Goal: Information Seeking & Learning: Learn about a topic

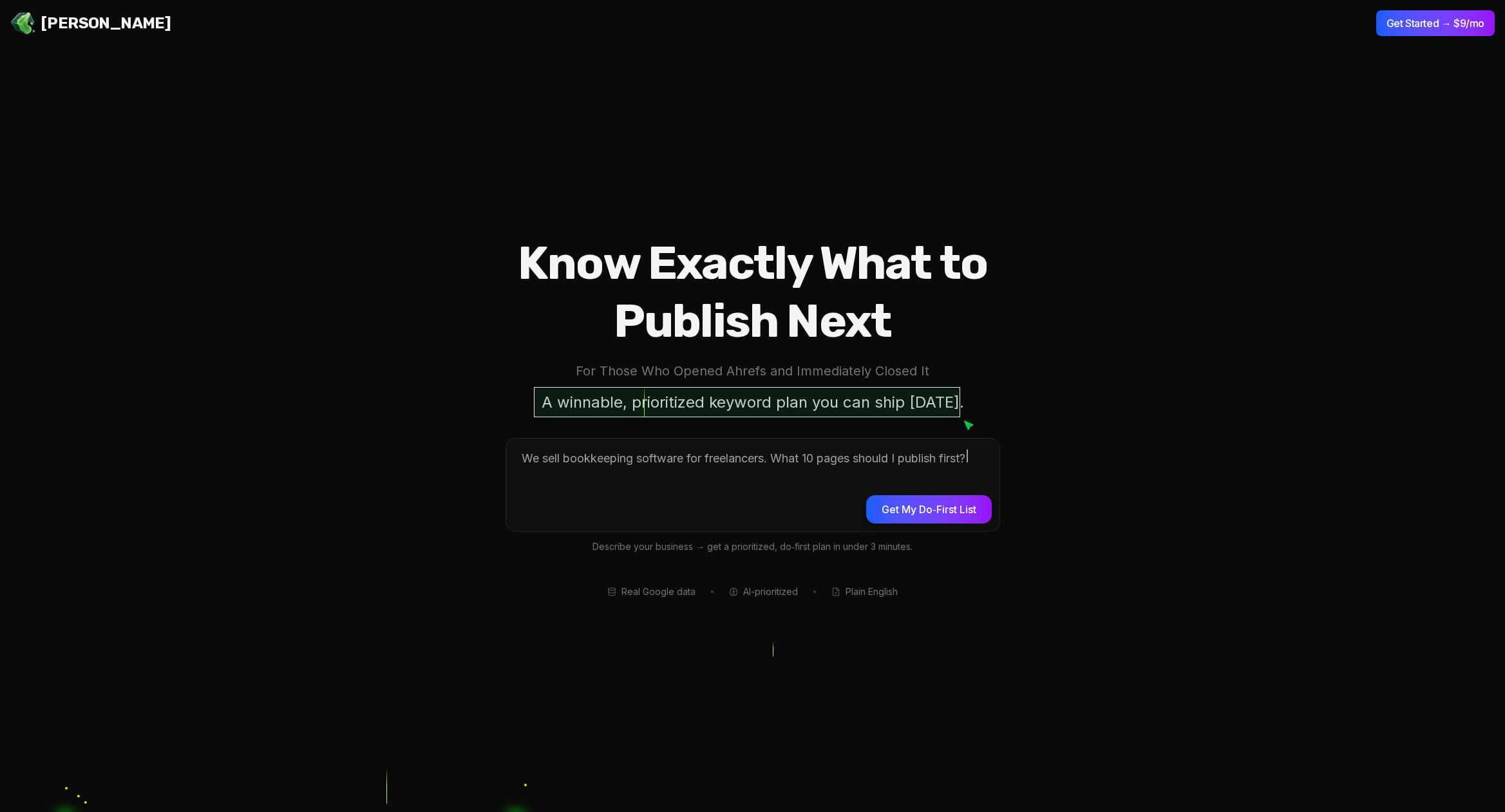
click at [244, 65] on section "Know Exactly What to Publish Next For Those Who Opened Ahrefs and Immediately C…" at bounding box center [752, 406] width 1505 height 812
click at [1208, 445] on section "Know Exactly What to Publish Next For Those Who Opened Ahrefs and Immediately C…" at bounding box center [752, 406] width 1505 height 812
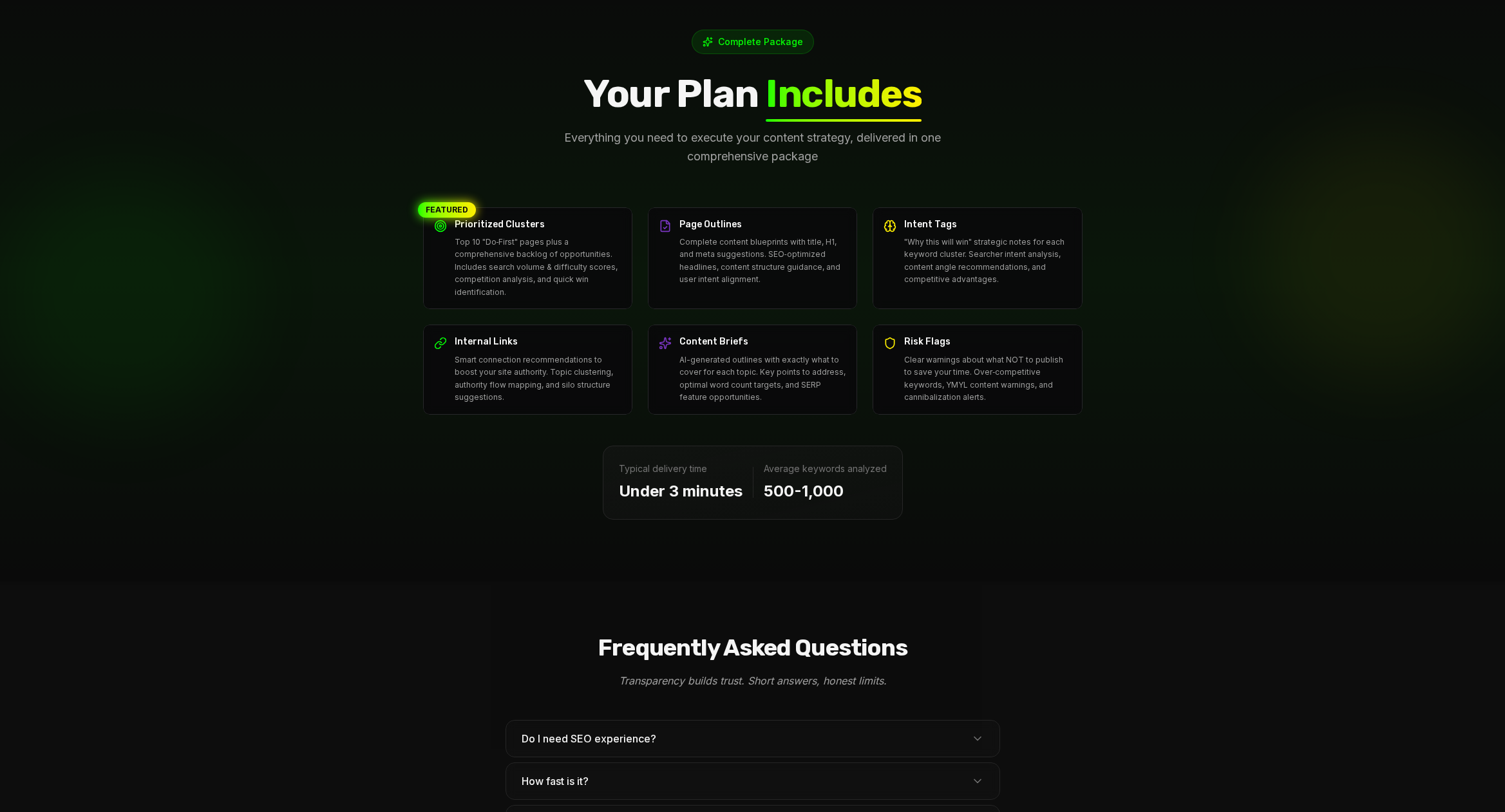
scroll to position [4057, 0]
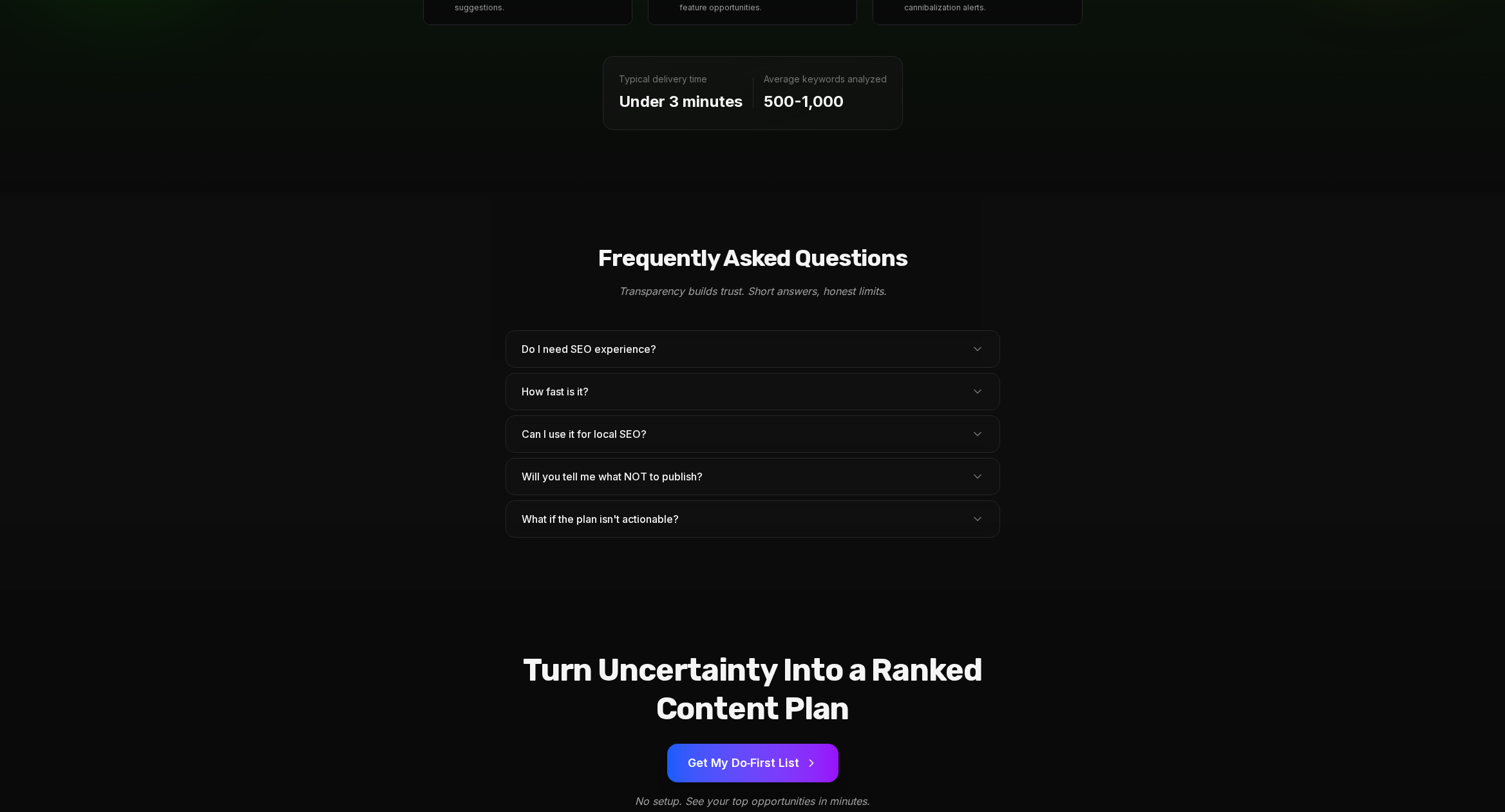
click at [984, 331] on button "Do I need SEO experience?" at bounding box center [752, 349] width 494 height 36
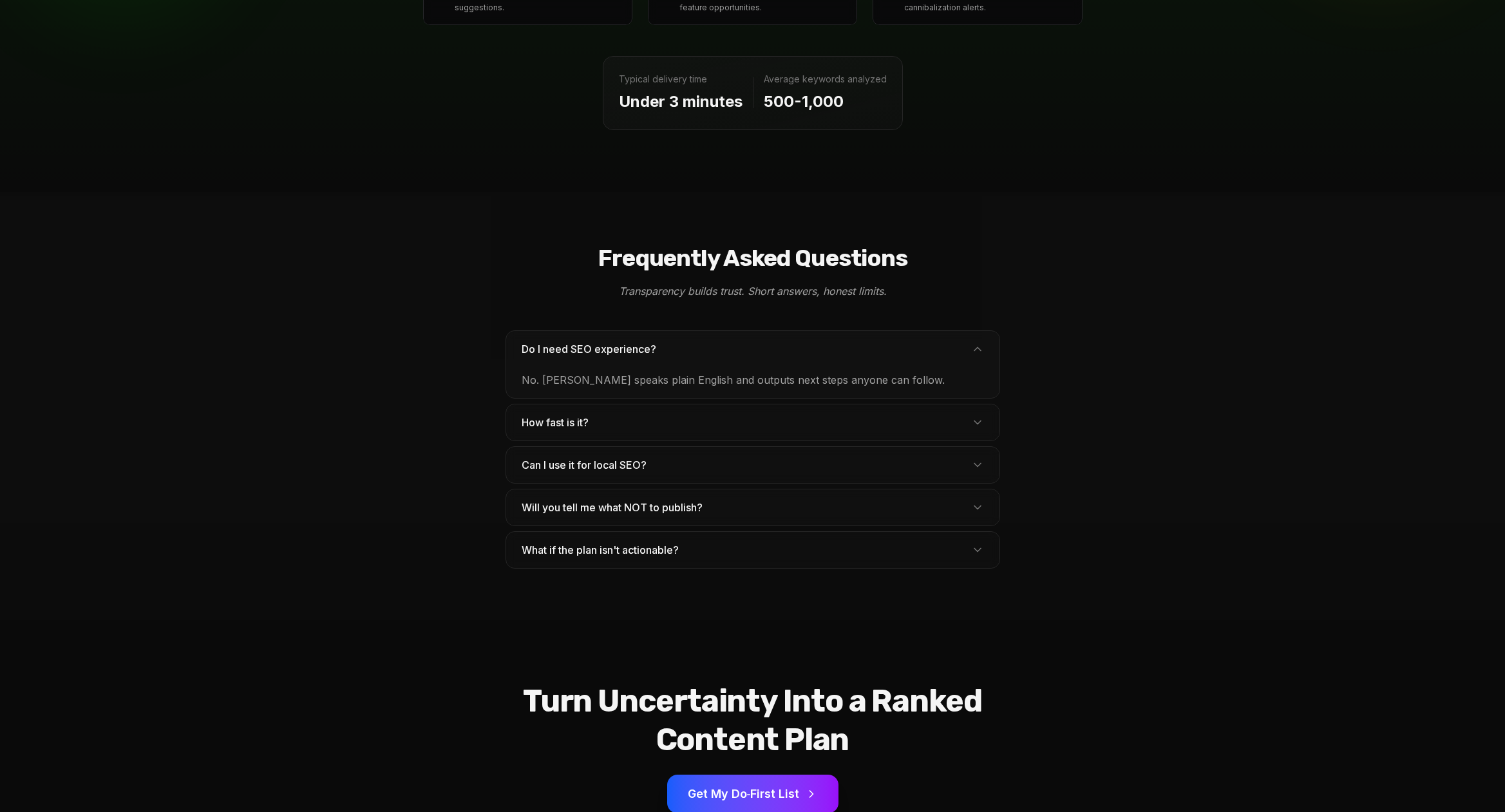
click at [984, 331] on button "Do I need SEO experience?" at bounding box center [752, 349] width 494 height 36
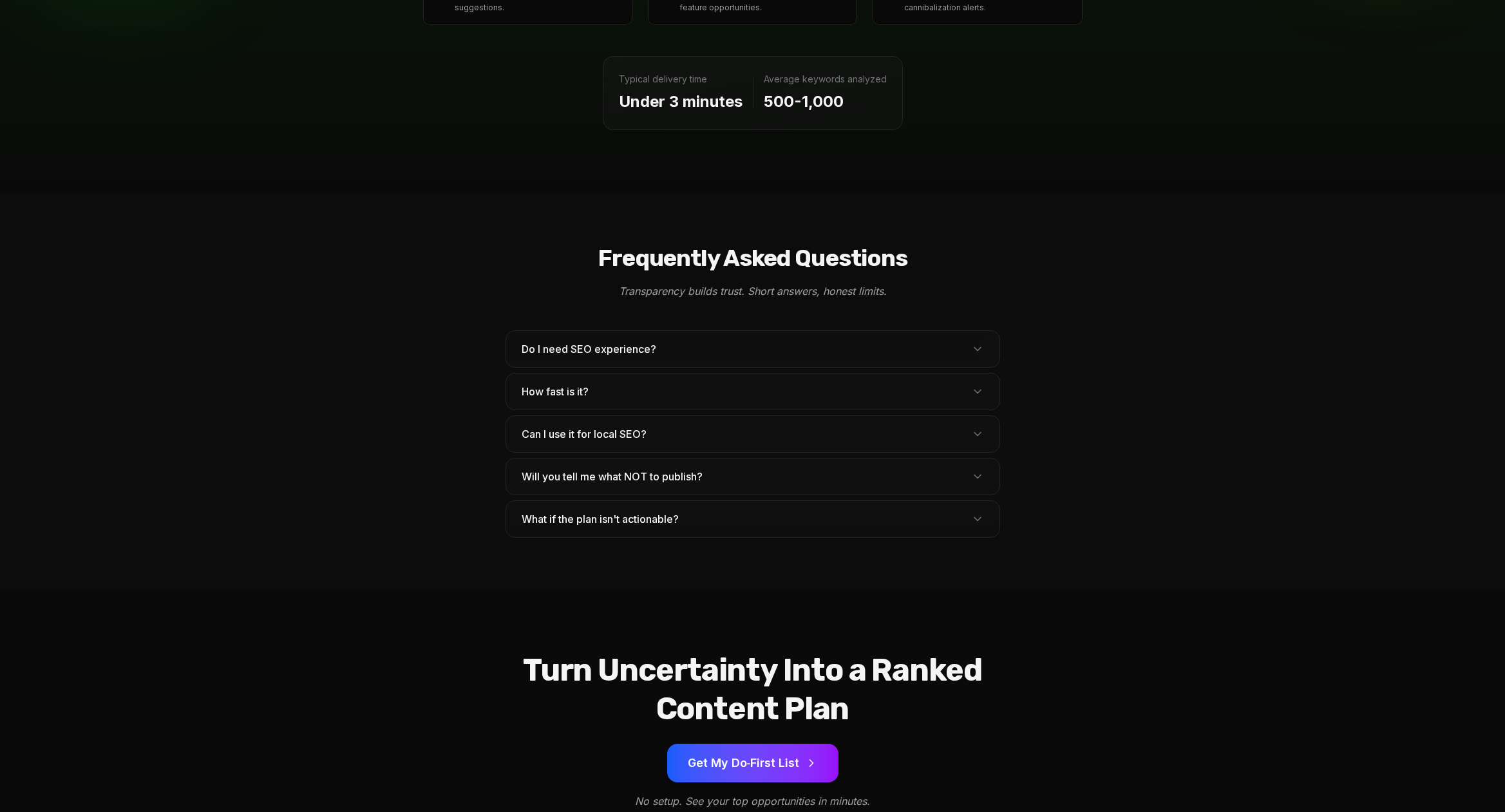
click at [962, 415] on div "Can I use it for local SEO? Yes—city/region modifiers and service terms include…" at bounding box center [752, 434] width 494 height 37
click at [971, 373] on button "How fast is it?" at bounding box center [752, 391] width 494 height 36
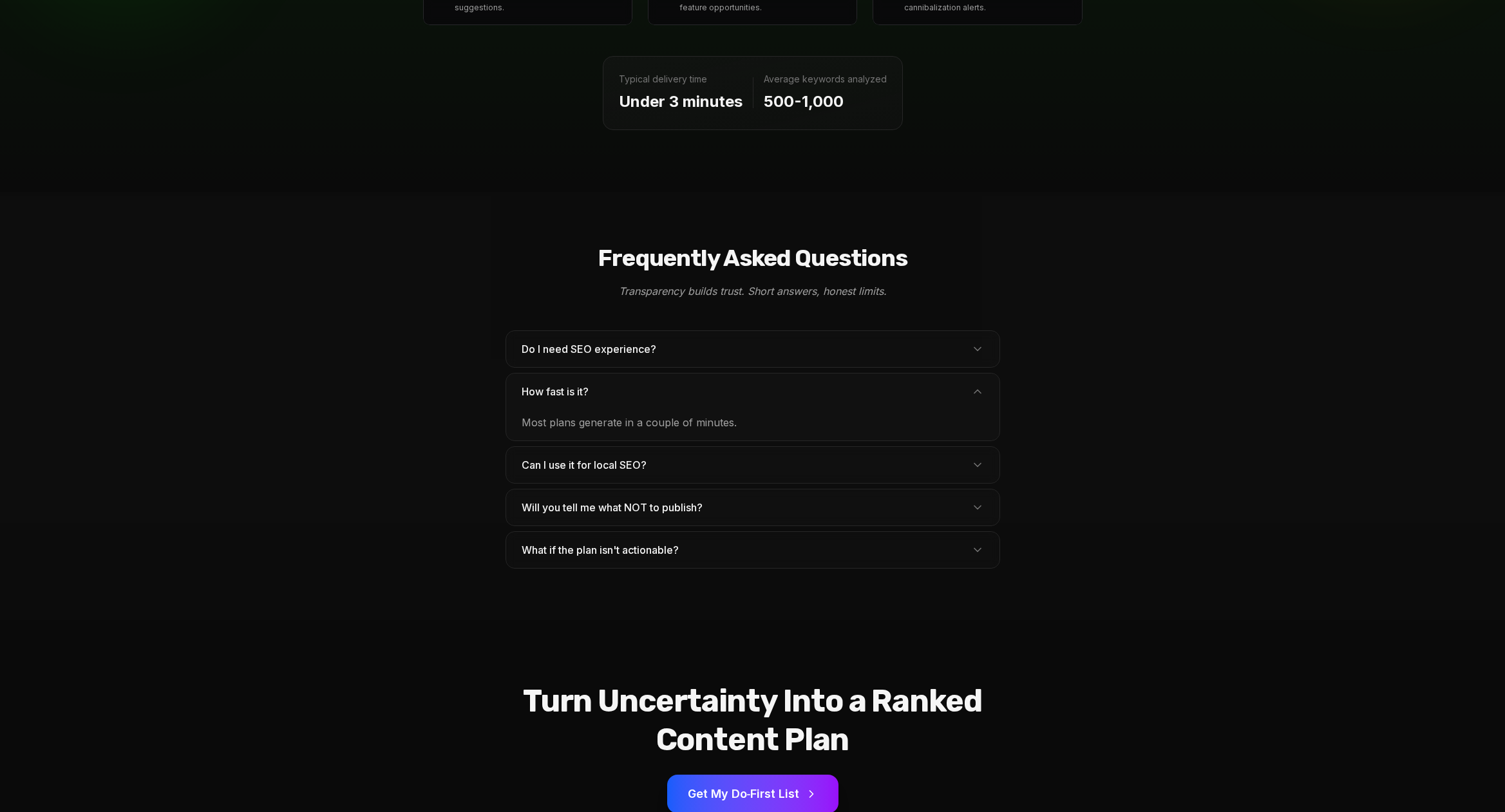
click at [971, 385] on icon at bounding box center [977, 391] width 13 height 13
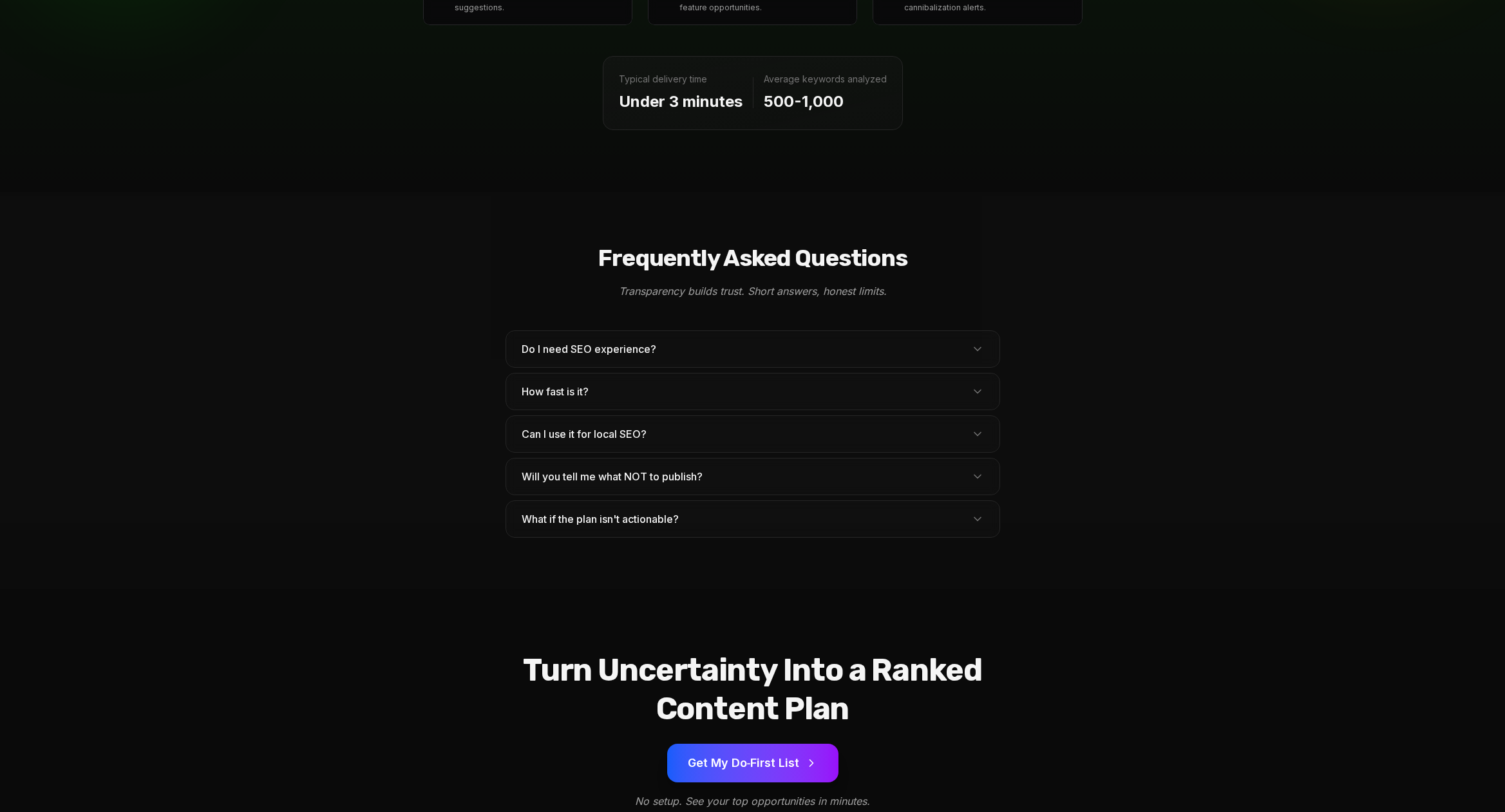
click at [975, 417] on button "Can I use it for local SEO?" at bounding box center [752, 434] width 494 height 36
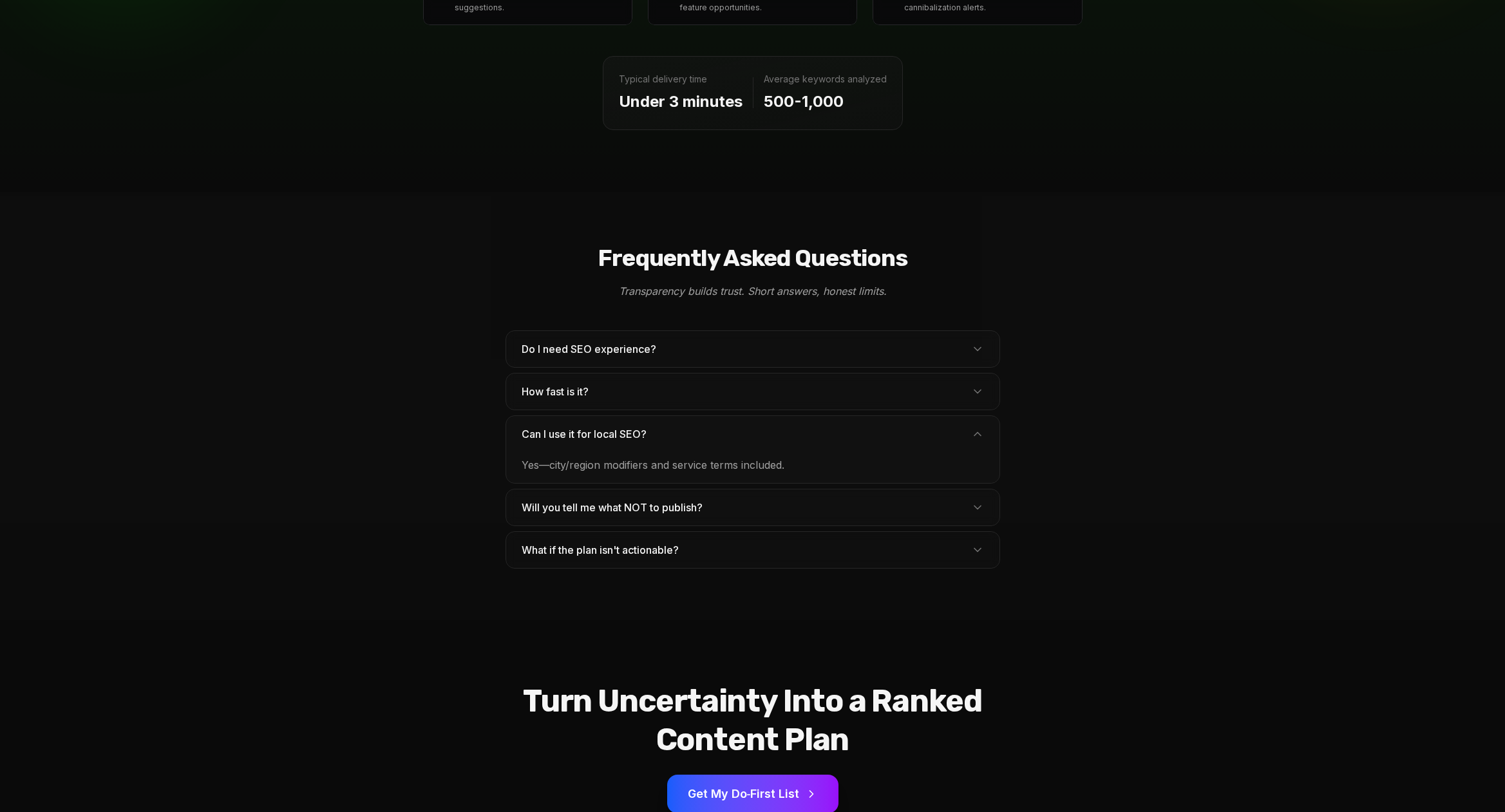
click at [979, 433] on icon at bounding box center [977, 434] width 7 height 3
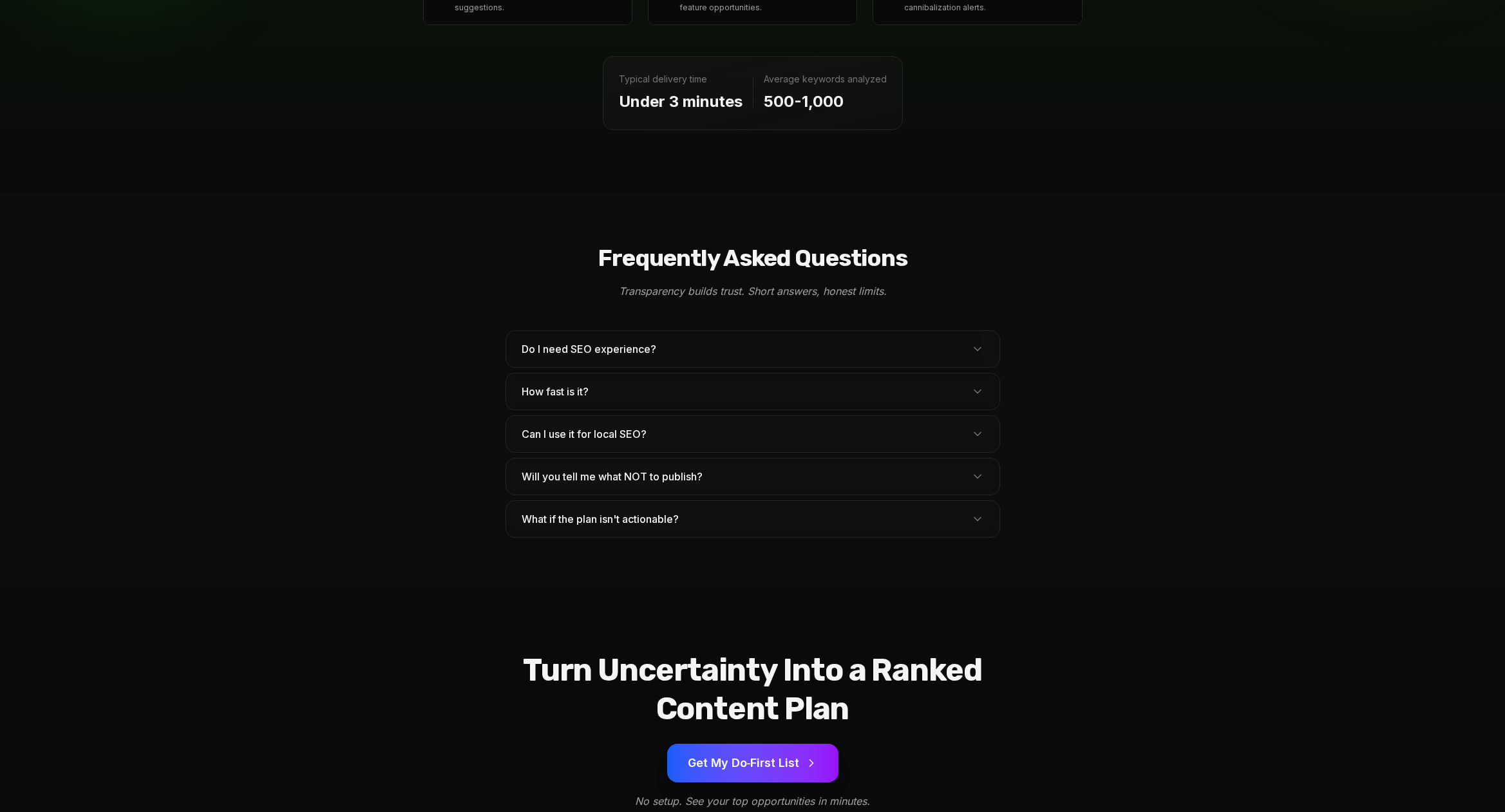
click at [980, 458] on button "Will you tell me what NOT to publish?" at bounding box center [752, 476] width 494 height 36
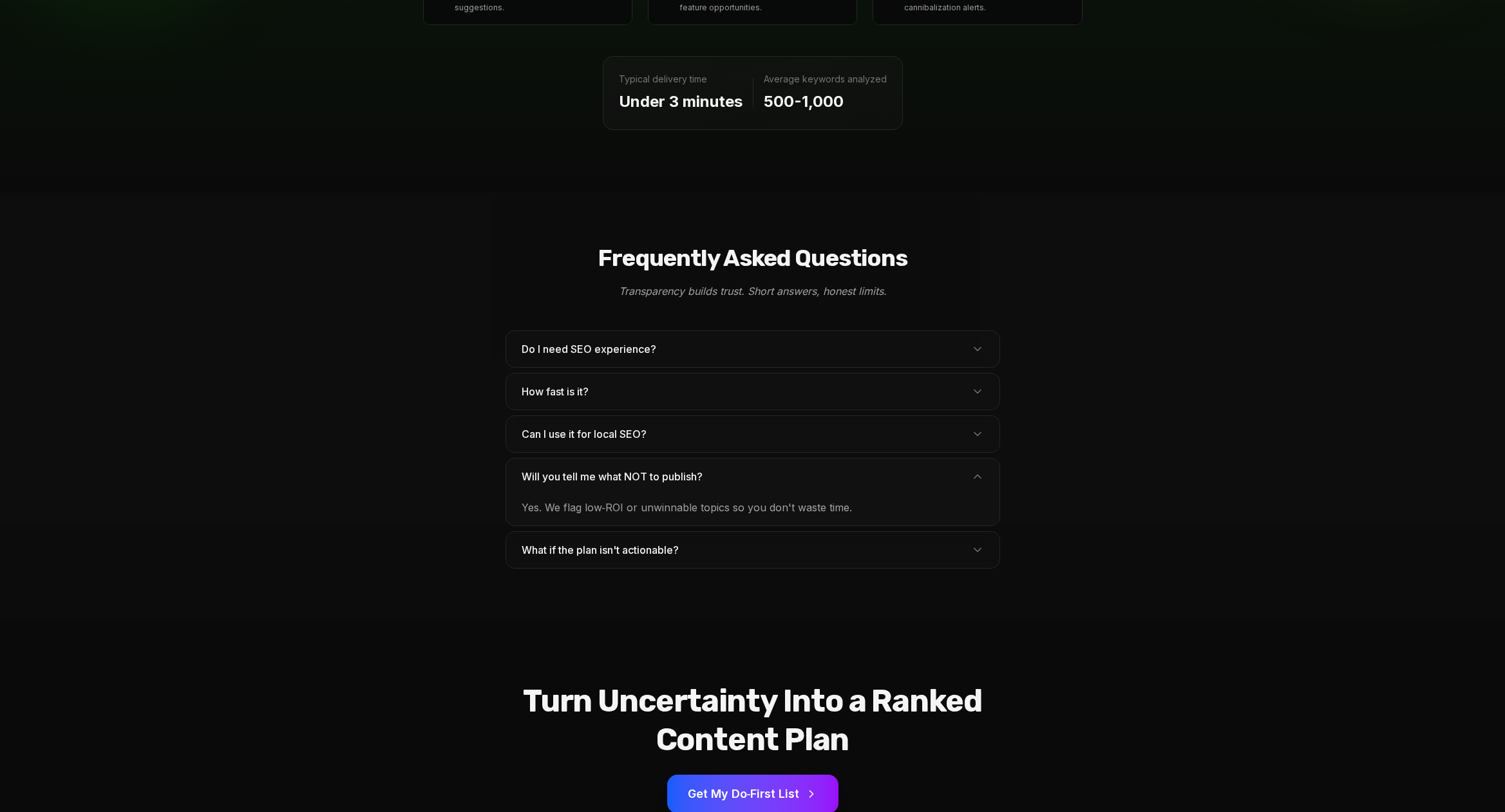
click at [981, 470] on icon at bounding box center [977, 476] width 13 height 13
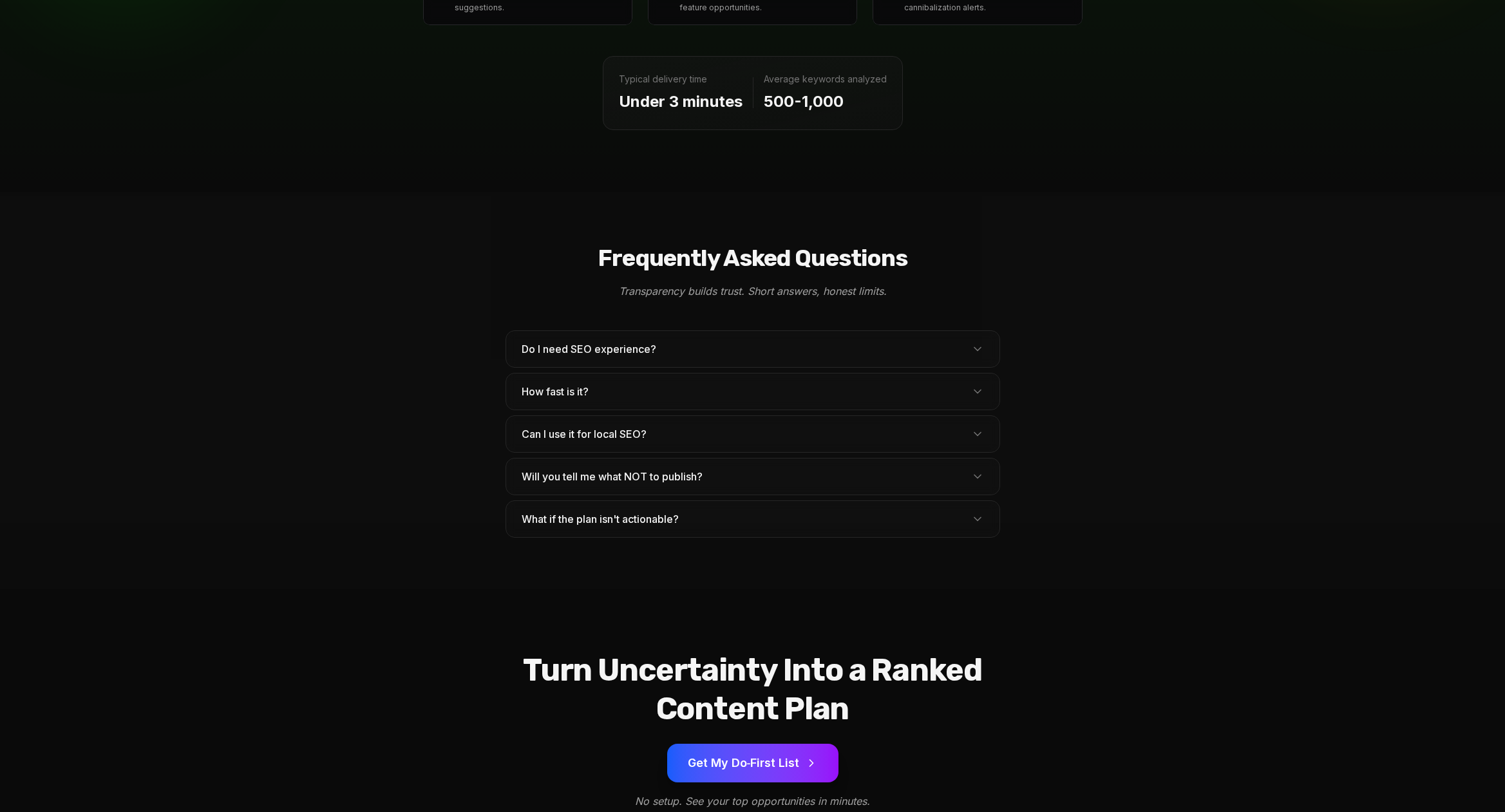
click at [971, 513] on icon at bounding box center [977, 519] width 13 height 13
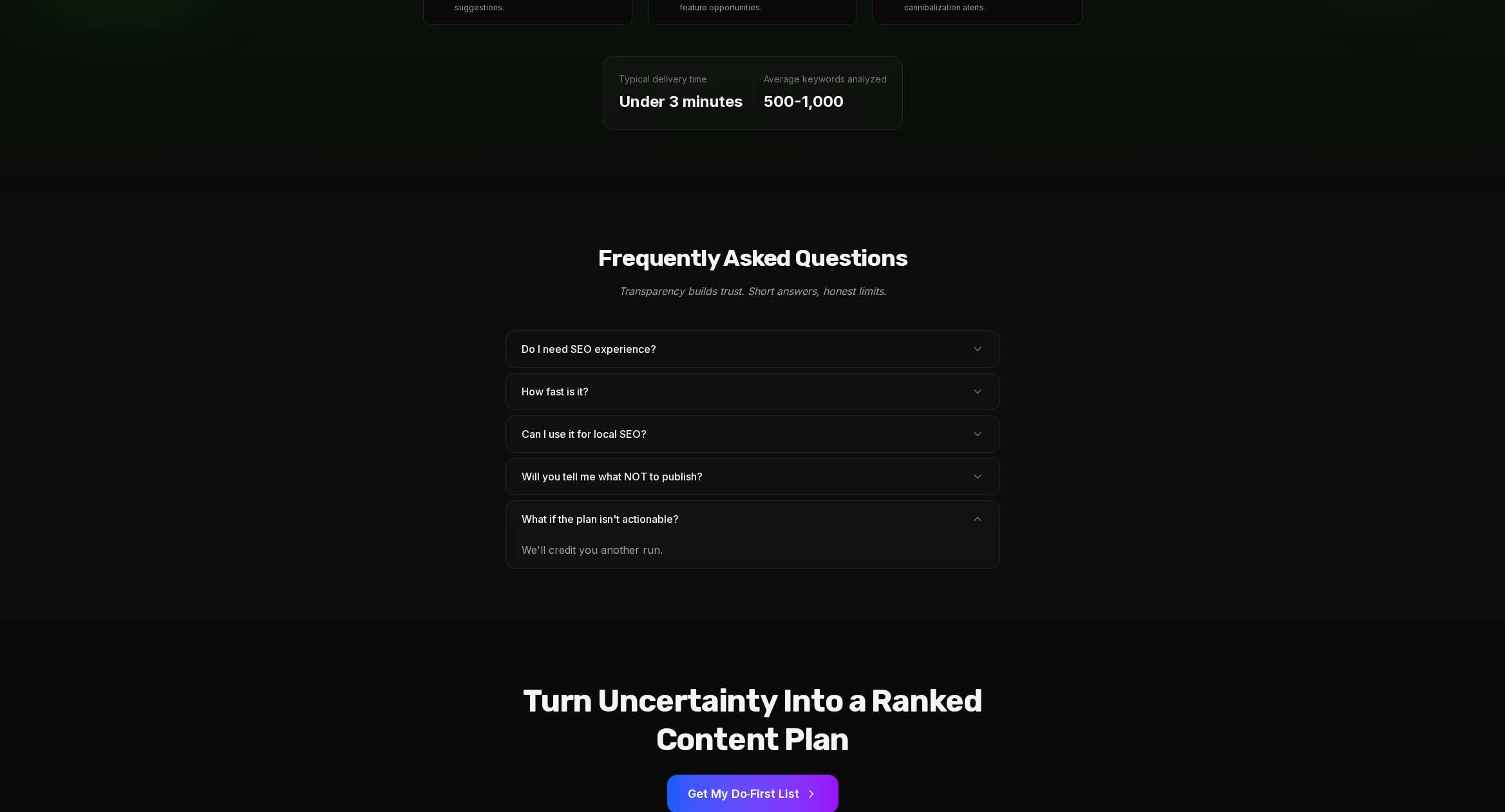
click at [973, 513] on icon at bounding box center [977, 519] width 13 height 13
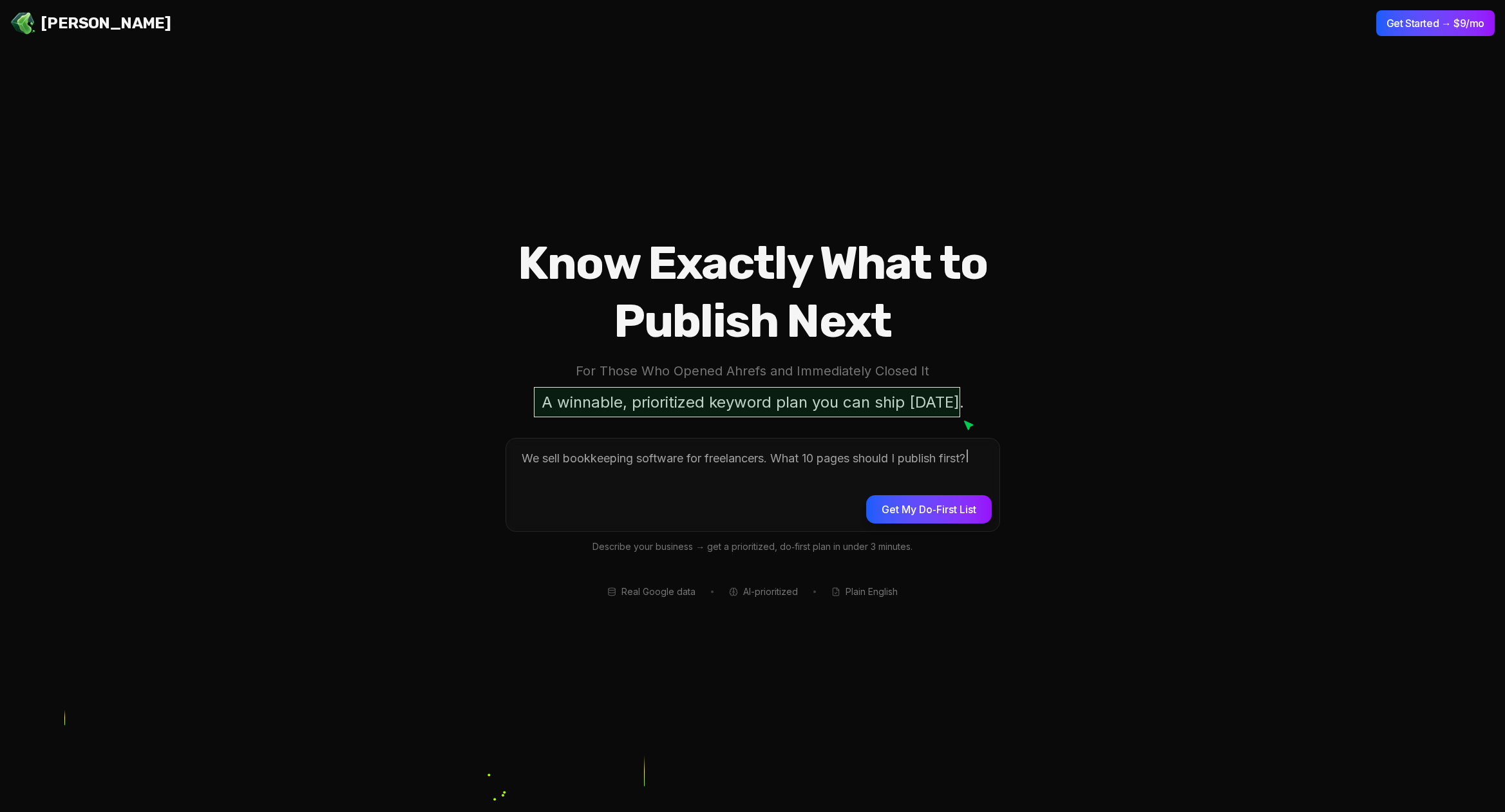
scroll to position [8, 0]
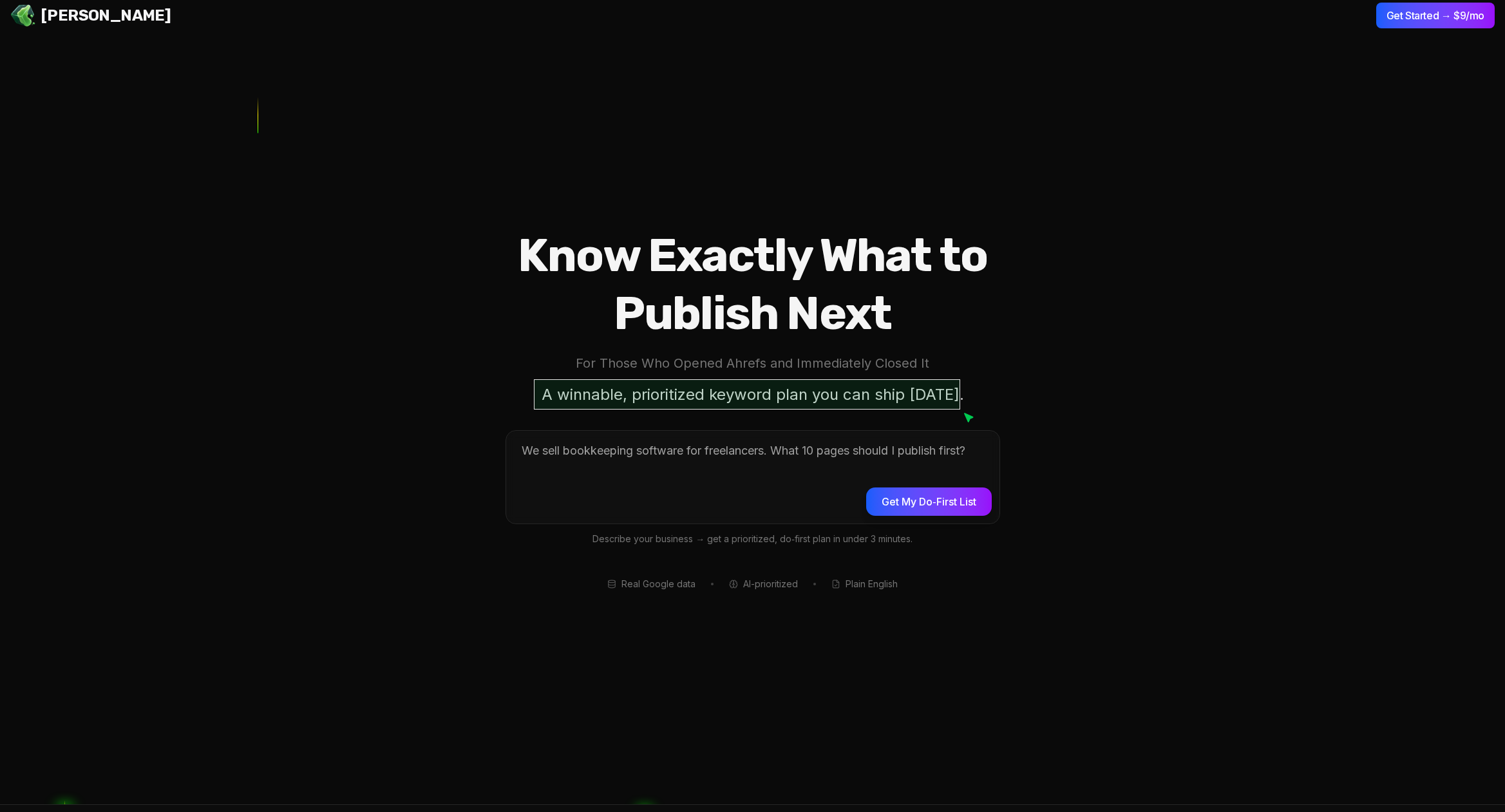
click at [863, 412] on div "Know Exactly What to Publish Next For Those Who Opened Ahrefs and Immediately C…" at bounding box center [752, 408] width 577 height 363
click at [991, 402] on div "Know Exactly What to Publish Next For Those Who Opened Ahrefs and Immediately C…" at bounding box center [752, 318] width 577 height 183
drag, startPoint x: 977, startPoint y: 406, endPoint x: 967, endPoint y: 404, distance: 10.2
click at [967, 404] on div "Know Exactly What to Publish Next For Those Who Opened Ahrefs and Immediately C…" at bounding box center [752, 318] width 577 height 183
